Goal: Information Seeking & Learning: Learn about a topic

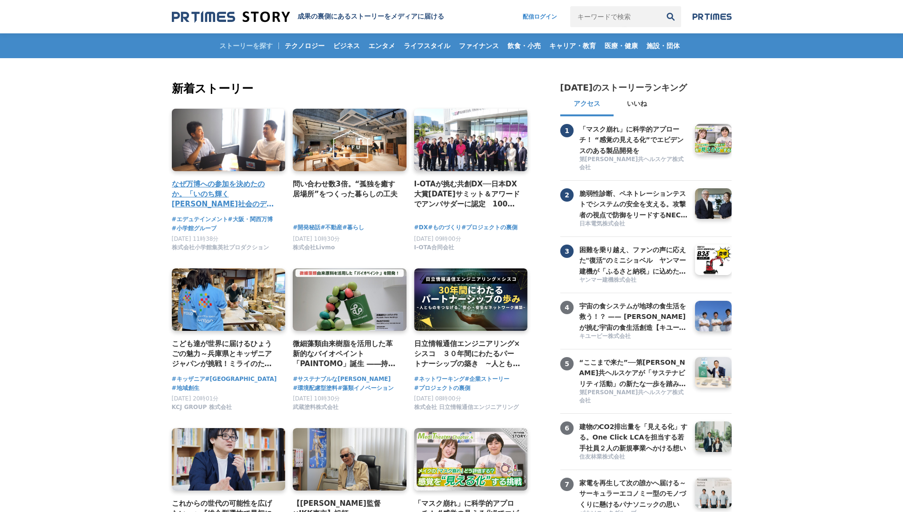
click at [206, 191] on h4 "なぜ万博への参加を決めたのか。「いのち輝く[PERSON_NAME]社会のデザイン」の実現に向けて、エデュテインメントの可能性を追求するプロジェクト。" at bounding box center [225, 194] width 106 height 31
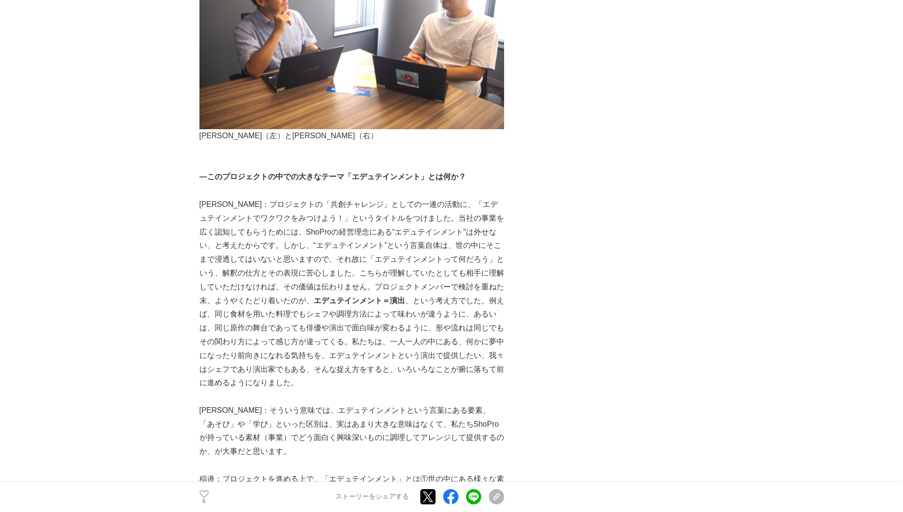
scroll to position [1619, 0]
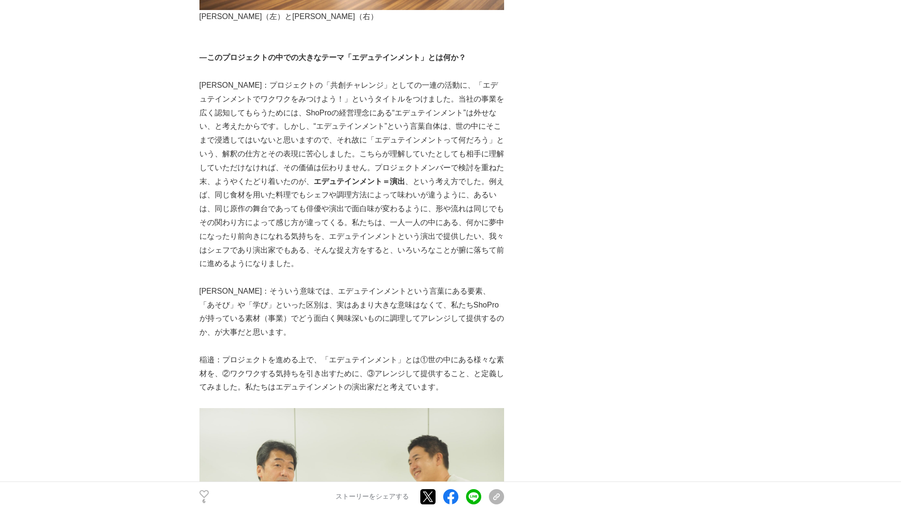
drag, startPoint x: 125, startPoint y: 433, endPoint x: 152, endPoint y: 433, distance: 26.7
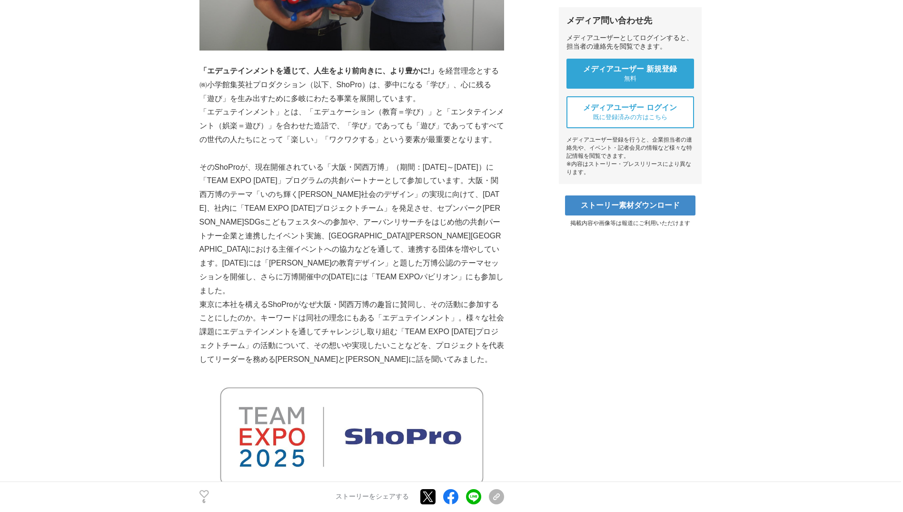
scroll to position [0, 0]
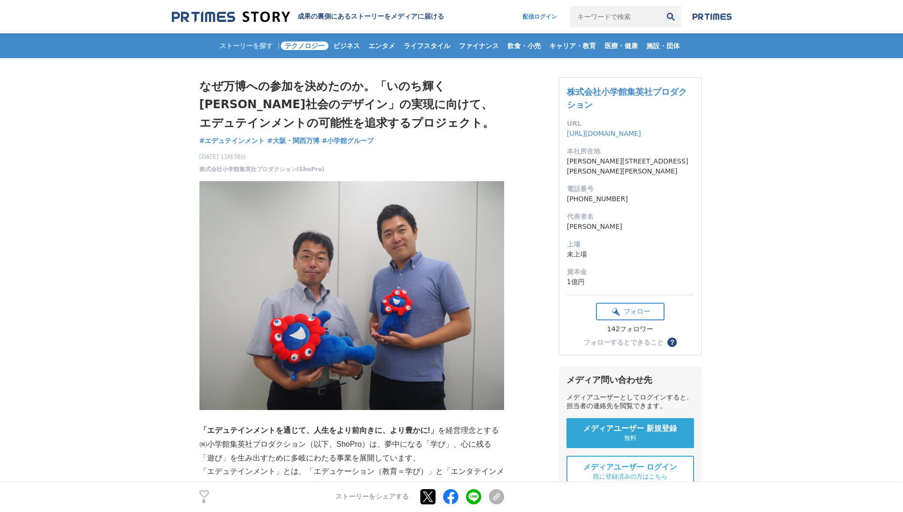
click at [305, 48] on span "テクノロジー" at bounding box center [305, 45] width 48 height 9
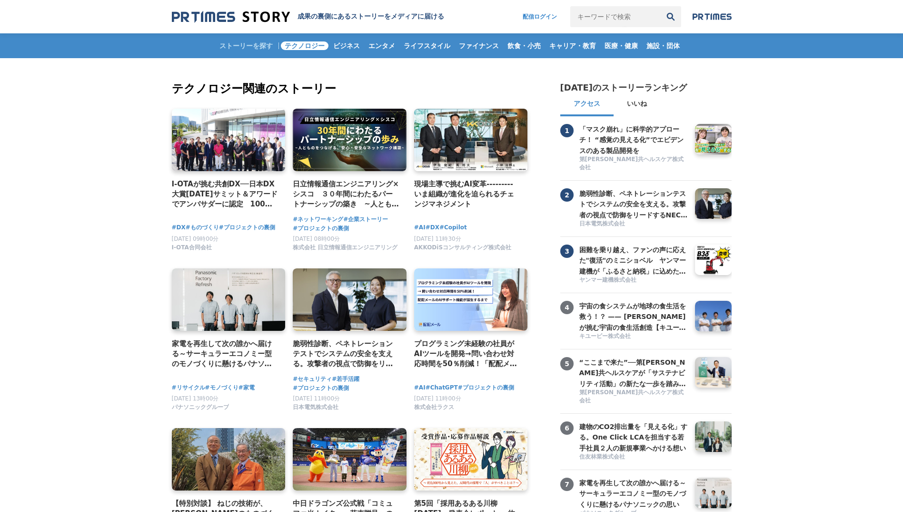
click at [302, 49] on span "テクノロジー" at bounding box center [305, 45] width 48 height 9
click at [586, 46] on span "キャリア・教育" at bounding box center [573, 45] width 54 height 9
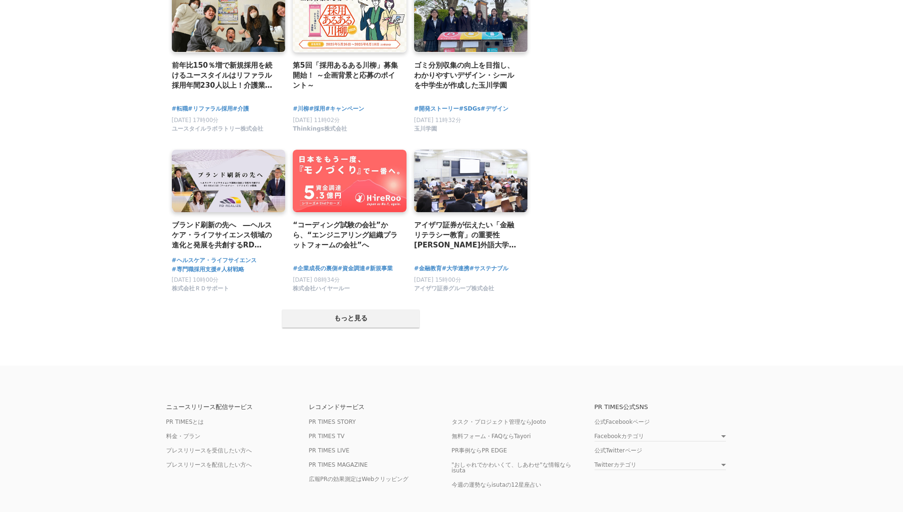
scroll to position [1781, 0]
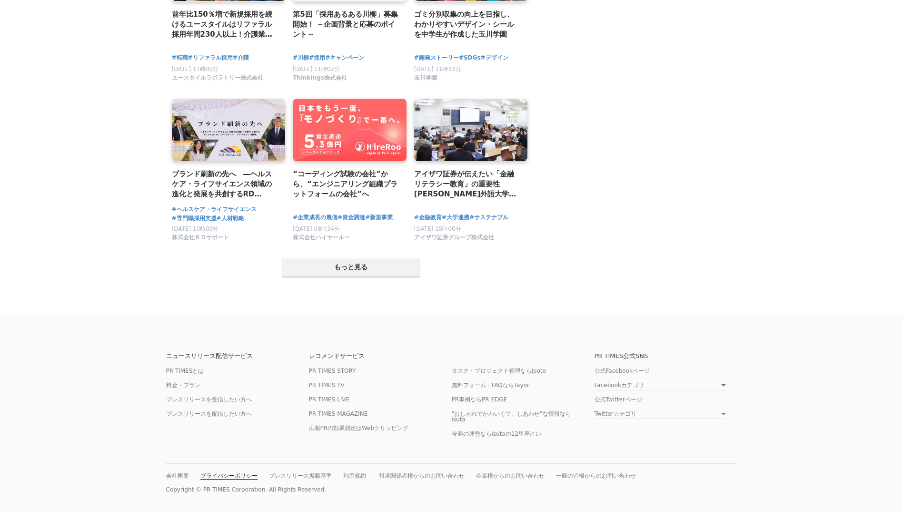
click at [226, 472] on link "プライバシーポリシー" at bounding box center [229, 475] width 57 height 7
